Goal: Transaction & Acquisition: Purchase product/service

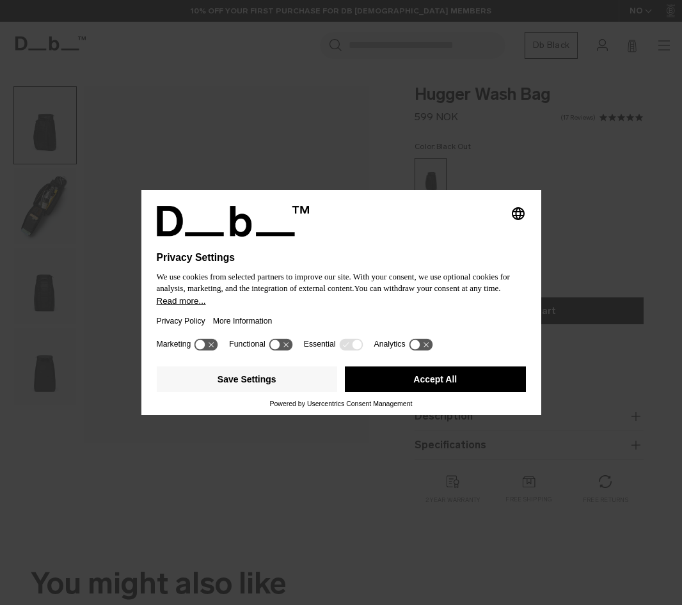
click at [449, 239] on div at bounding box center [341, 244] width 369 height 15
click at [381, 376] on button "Accept All" at bounding box center [435, 380] width 181 height 26
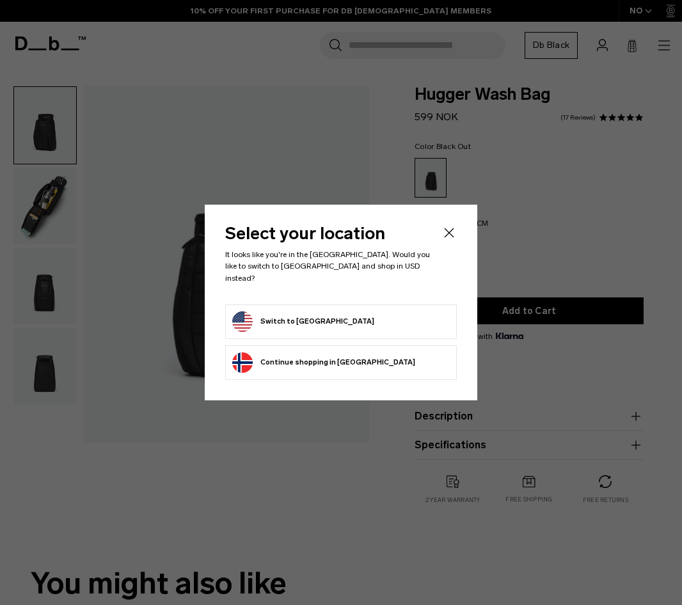
click at [342, 305] on li "Switch to United States" at bounding box center [341, 322] width 232 height 35
click at [338, 314] on form "Switch to United States" at bounding box center [341, 322] width 218 height 20
click at [314, 313] on button "Switch to United States" at bounding box center [303, 322] width 142 height 20
